Goal: Information Seeking & Learning: Learn about a topic

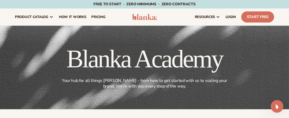
scroll to position [127, 0]
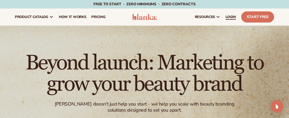
click at [230, 17] on span "LOGIN" at bounding box center [231, 17] width 10 height 4
